Goal: Task Accomplishment & Management: Manage account settings

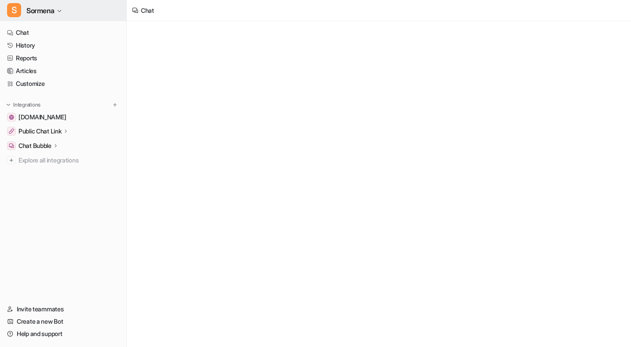
click at [54, 14] on span "Sormena" at bounding box center [40, 10] width 28 height 12
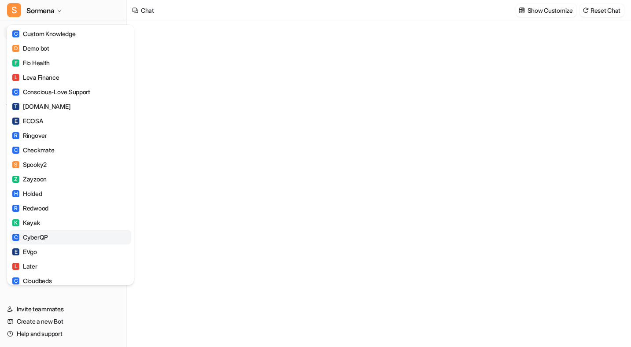
type textarea "**********"
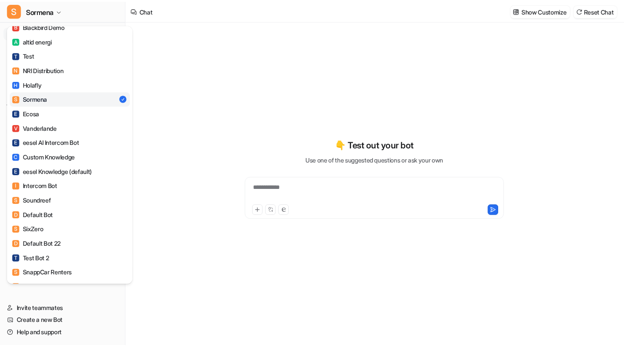
scroll to position [792, 0]
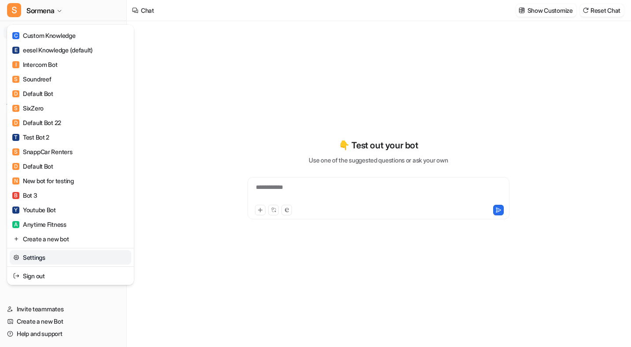
click at [72, 263] on link "Settings" at bounding box center [70, 257] width 121 height 15
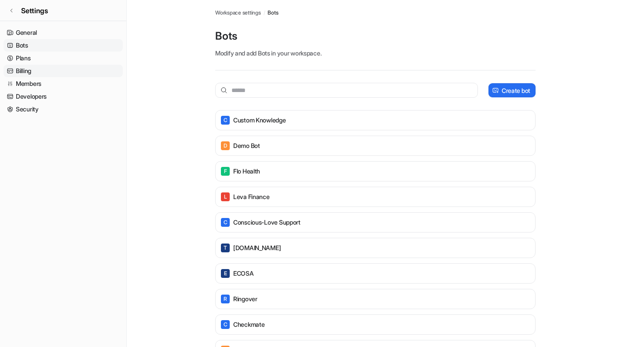
click at [49, 73] on link "Billing" at bounding box center [63, 71] width 119 height 12
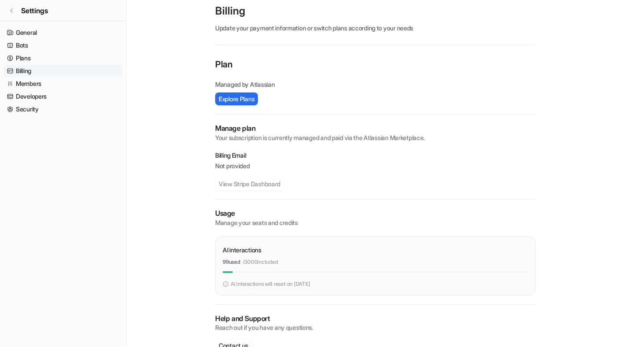
scroll to position [48, 0]
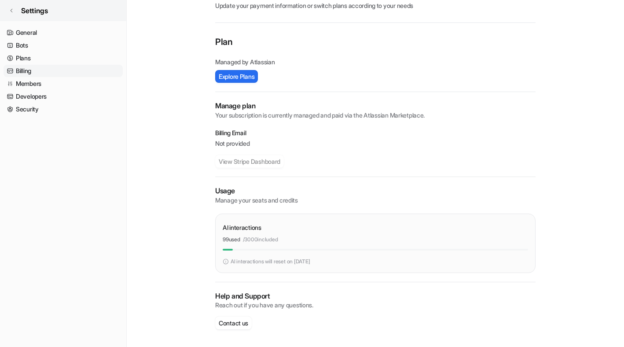
click at [10, 13] on icon at bounding box center [11, 10] width 5 height 5
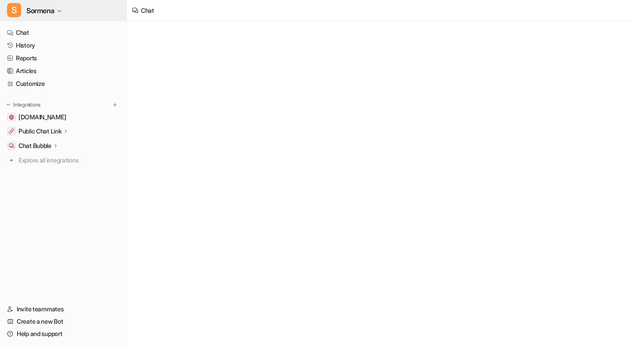
click at [56, 10] on button "S Sormena" at bounding box center [63, 10] width 126 height 21
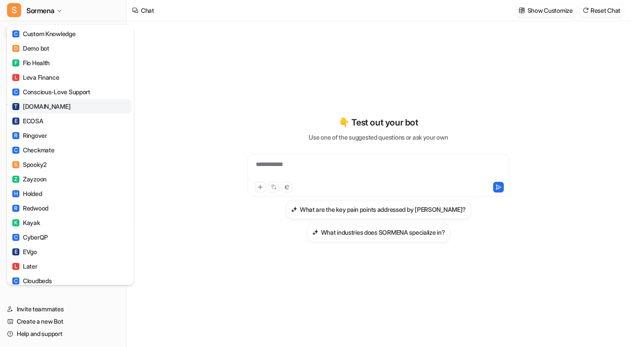
click at [55, 101] on link "T [DOMAIN_NAME]" at bounding box center [70, 106] width 121 height 15
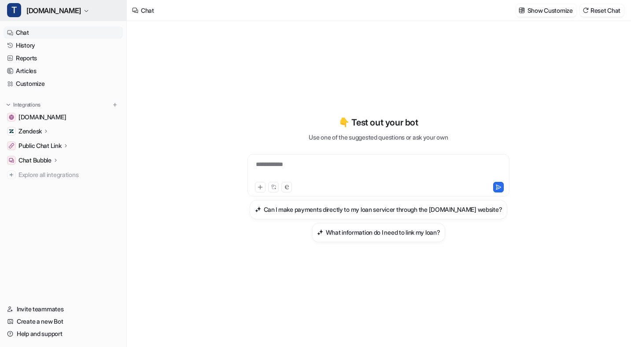
click at [84, 11] on icon "button" at bounding box center [86, 10] width 5 height 5
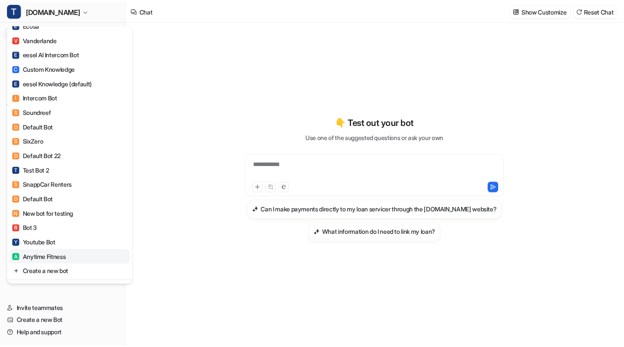
scroll to position [792, 0]
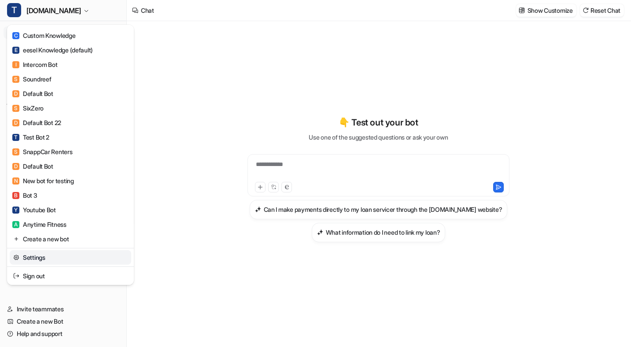
click at [53, 261] on link "Settings" at bounding box center [70, 257] width 121 height 15
